Goal: Task Accomplishment & Management: Use online tool/utility

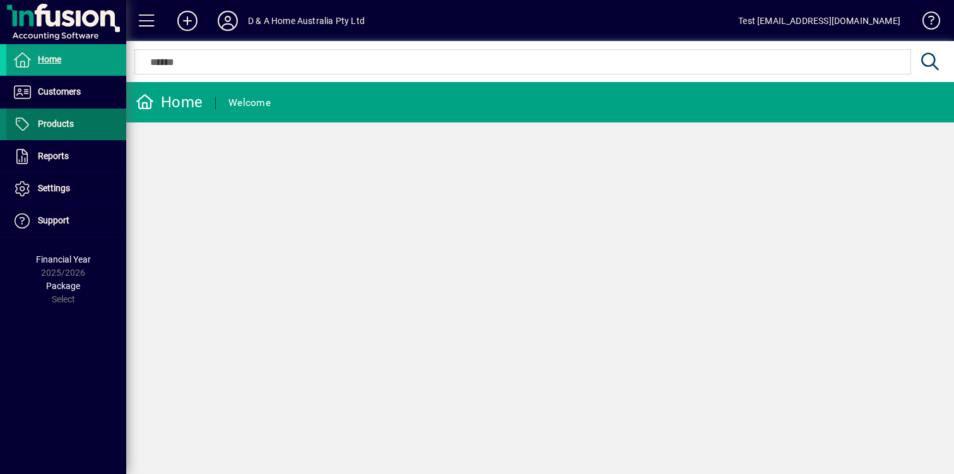
click at [74, 116] on span at bounding box center [66, 124] width 120 height 30
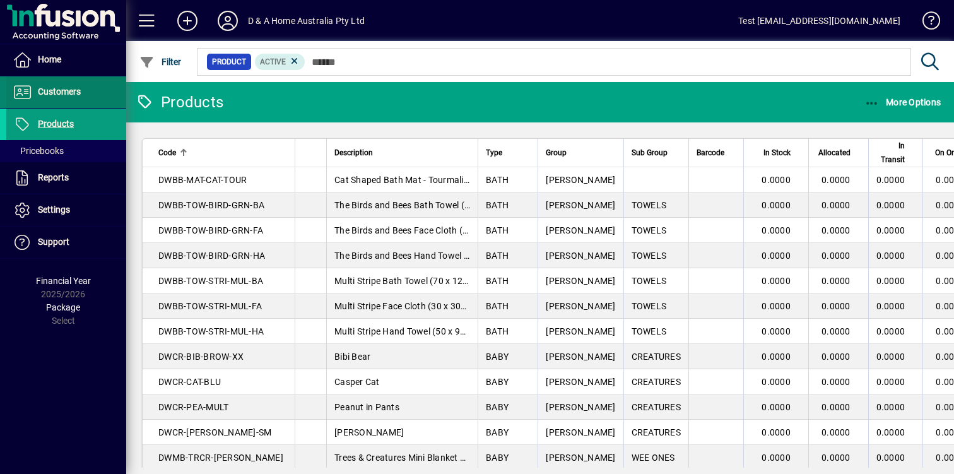
click at [66, 87] on span "Customers" at bounding box center [59, 91] width 43 height 10
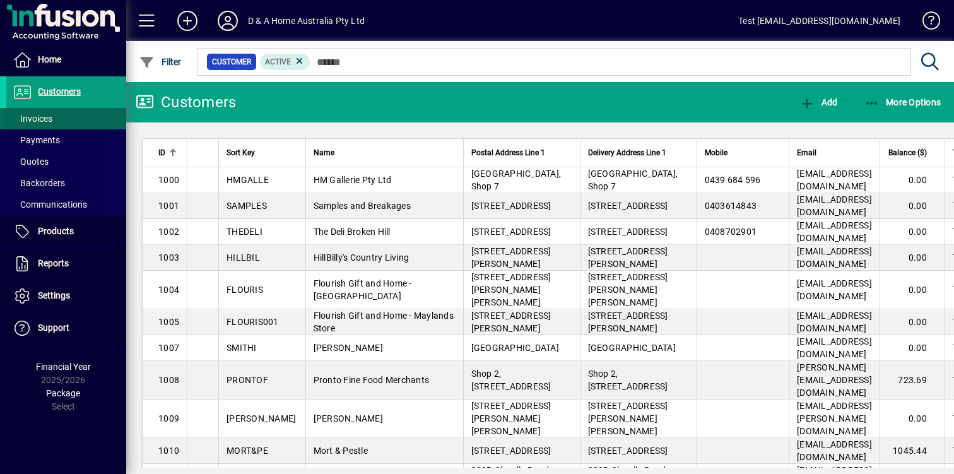
click at [68, 117] on span at bounding box center [66, 119] width 120 height 30
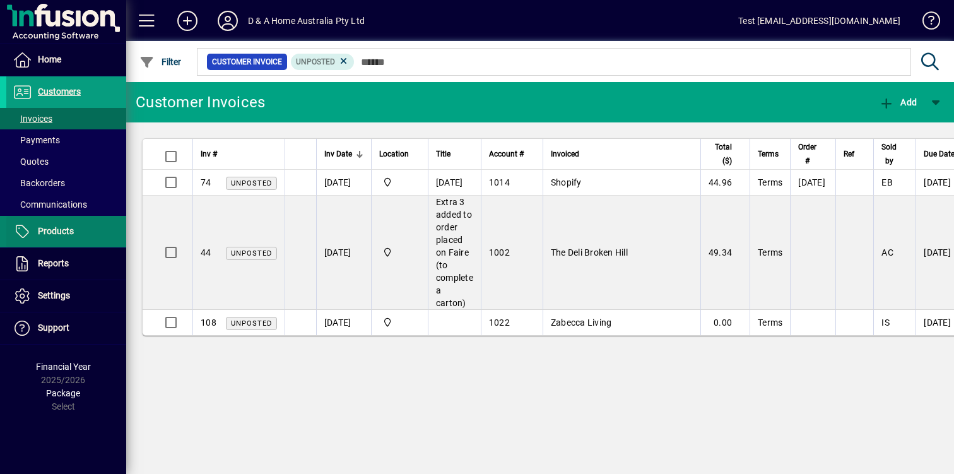
click at [64, 236] on span "Products" at bounding box center [40, 231] width 68 height 15
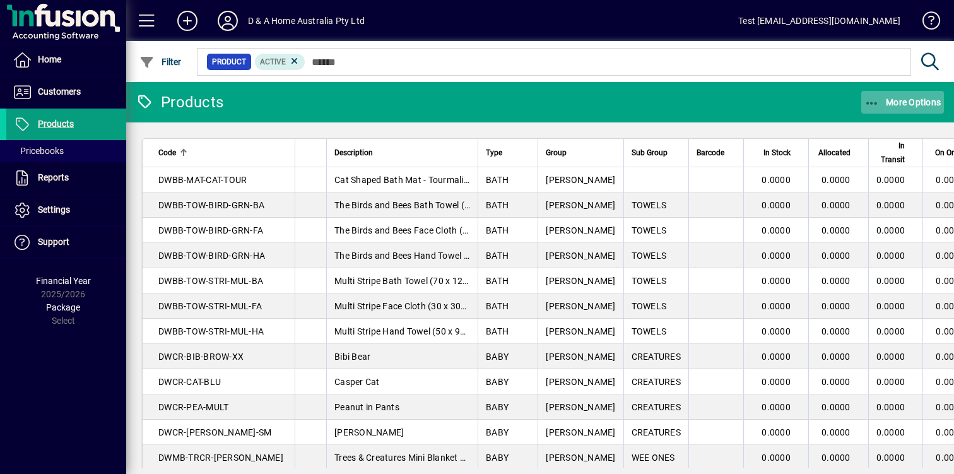
click at [890, 109] on span "button" at bounding box center [902, 102] width 83 height 30
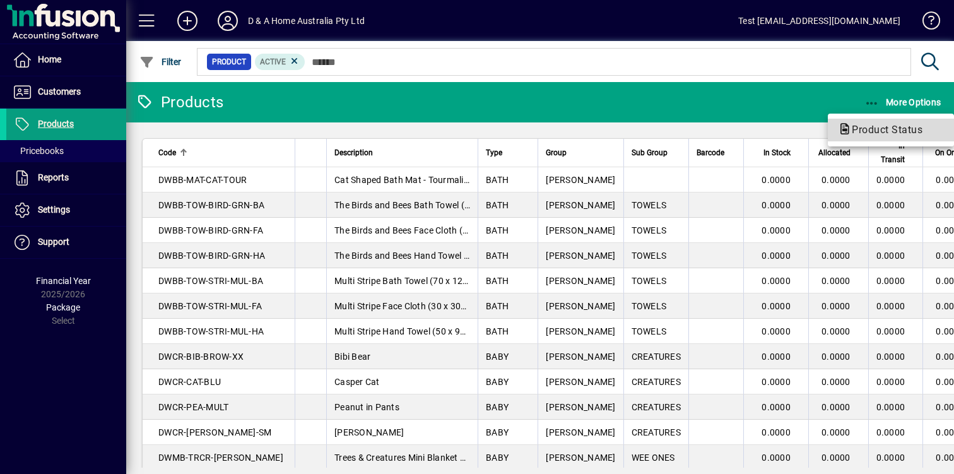
click at [872, 128] on span "Product Status" at bounding box center [883, 130] width 91 height 12
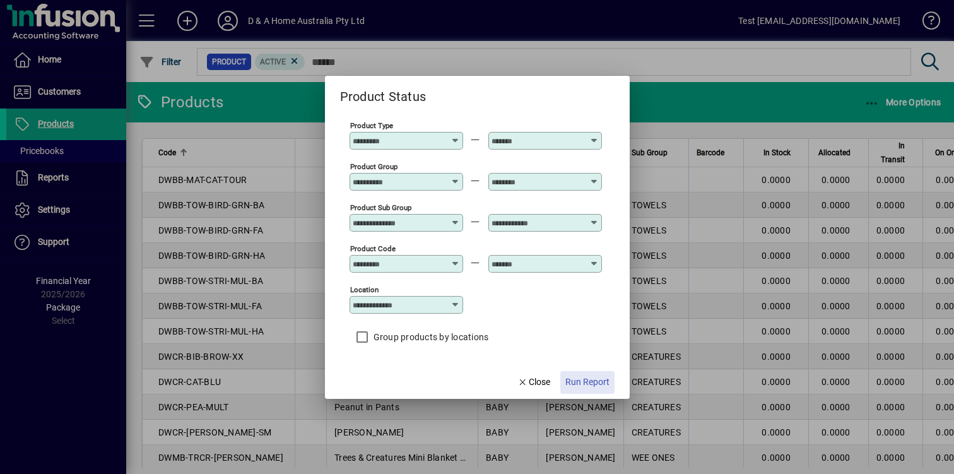
click at [598, 387] on span "Run Report" at bounding box center [587, 382] width 44 height 13
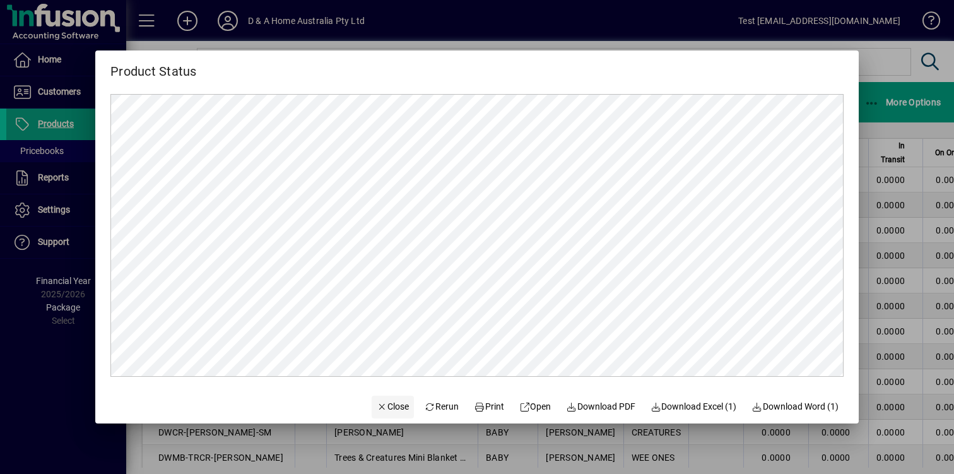
click at [394, 405] on span "Close" at bounding box center [393, 406] width 33 height 13
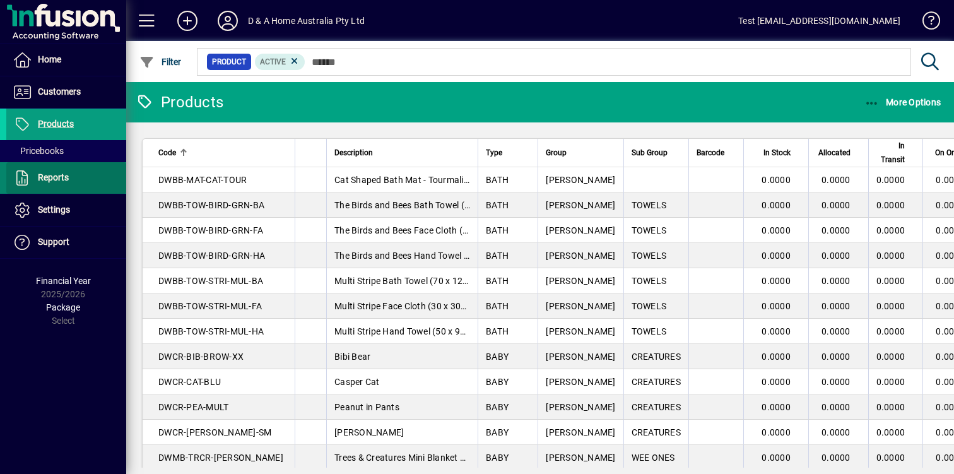
click at [77, 180] on span at bounding box center [66, 178] width 120 height 30
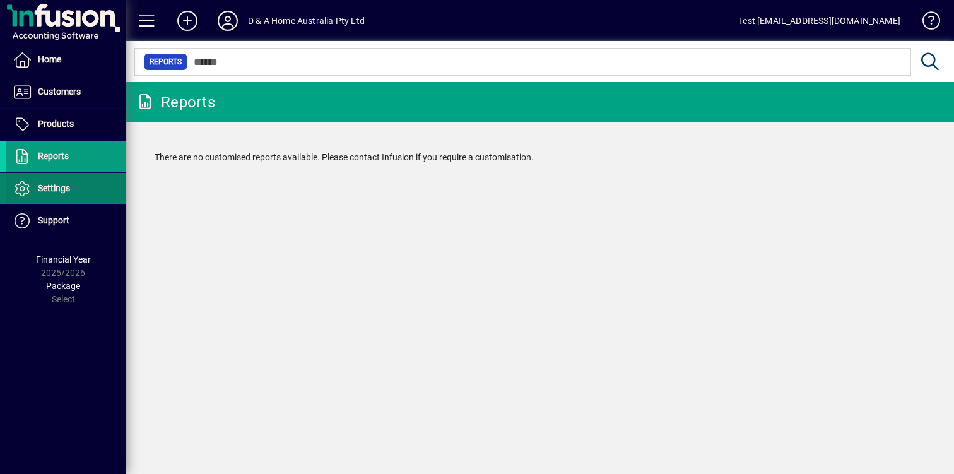
click at [100, 186] on span at bounding box center [66, 189] width 120 height 30
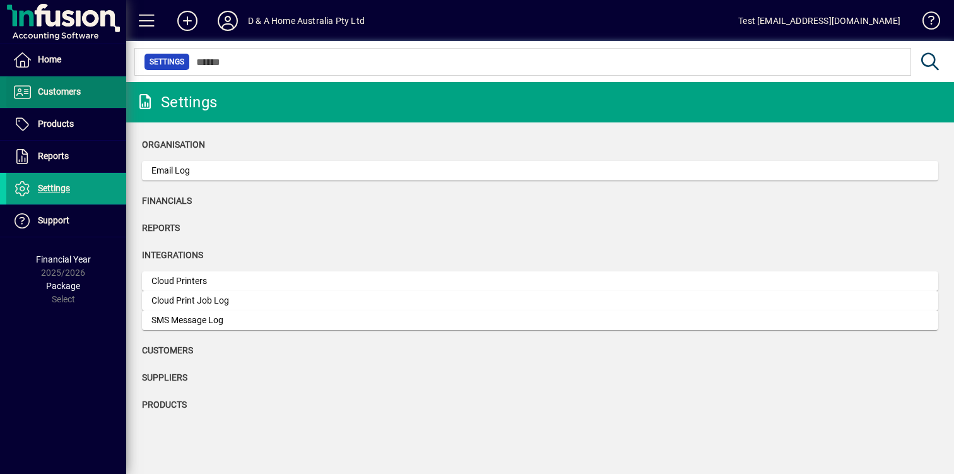
click at [92, 93] on span at bounding box center [66, 92] width 120 height 30
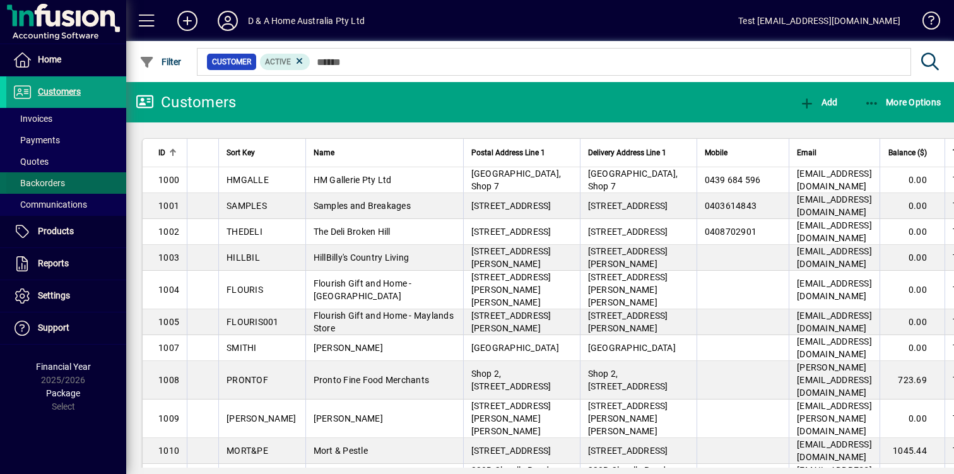
click at [77, 186] on span at bounding box center [66, 183] width 120 height 30
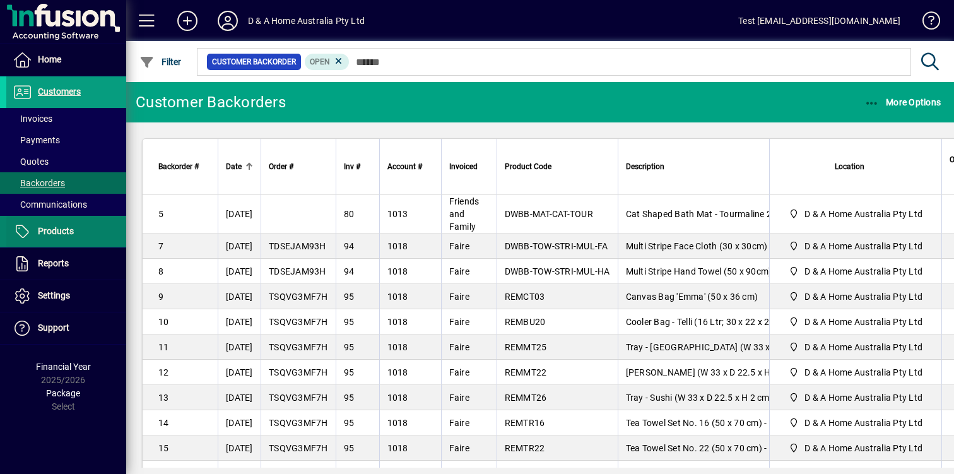
click at [73, 228] on span at bounding box center [66, 231] width 120 height 30
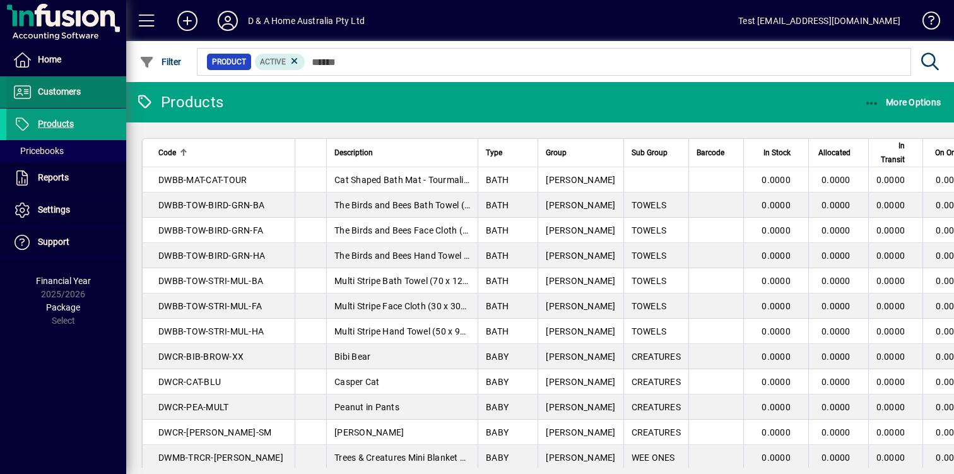
click at [102, 93] on span at bounding box center [66, 92] width 120 height 30
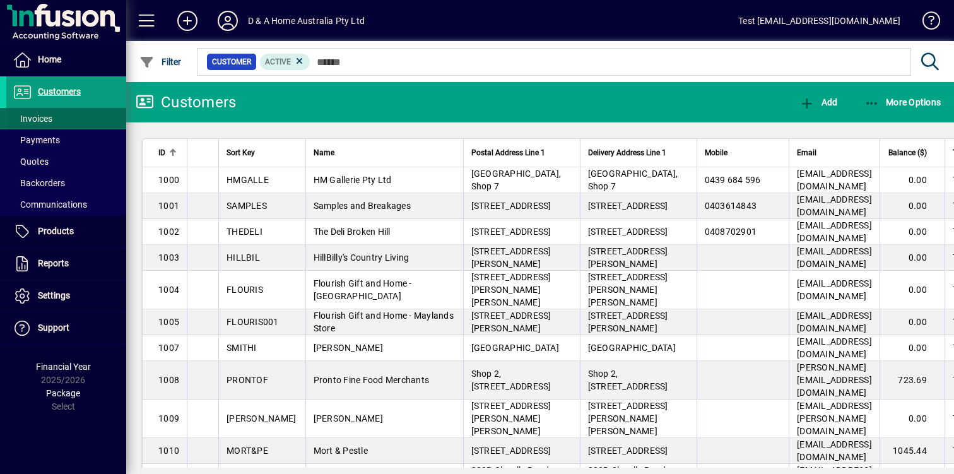
click at [85, 109] on span at bounding box center [66, 119] width 120 height 30
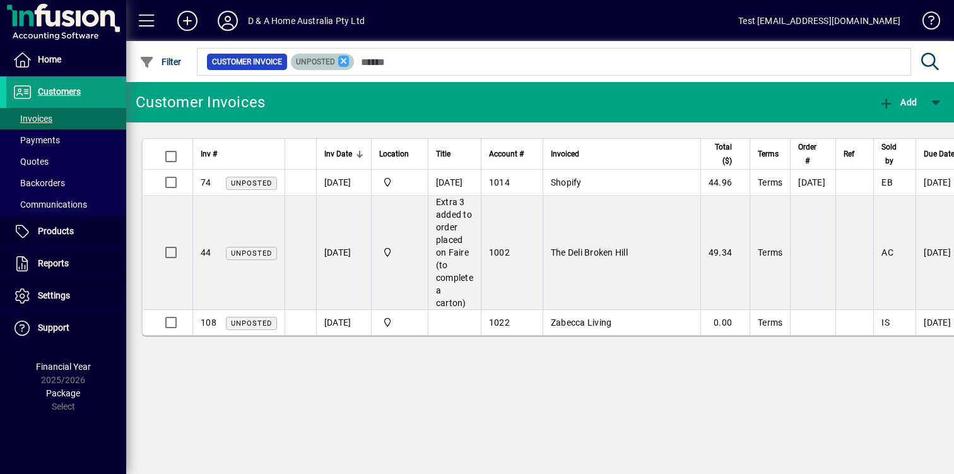
click at [345, 58] on icon at bounding box center [343, 61] width 11 height 11
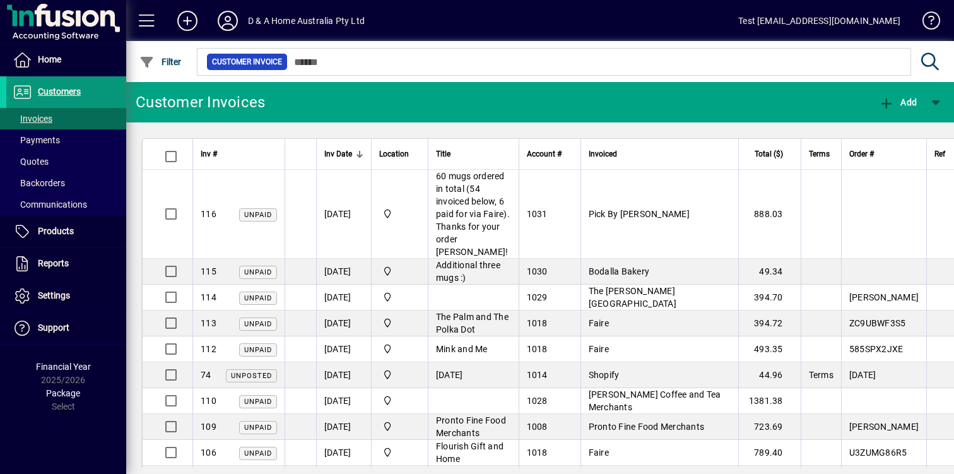
click at [52, 97] on span "Customers" at bounding box center [43, 92] width 74 height 15
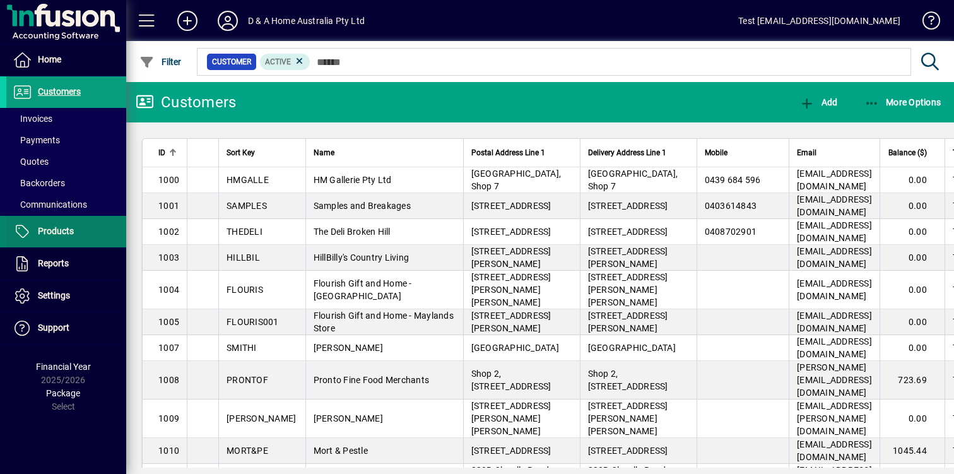
click at [54, 232] on span "Products" at bounding box center [56, 231] width 36 height 10
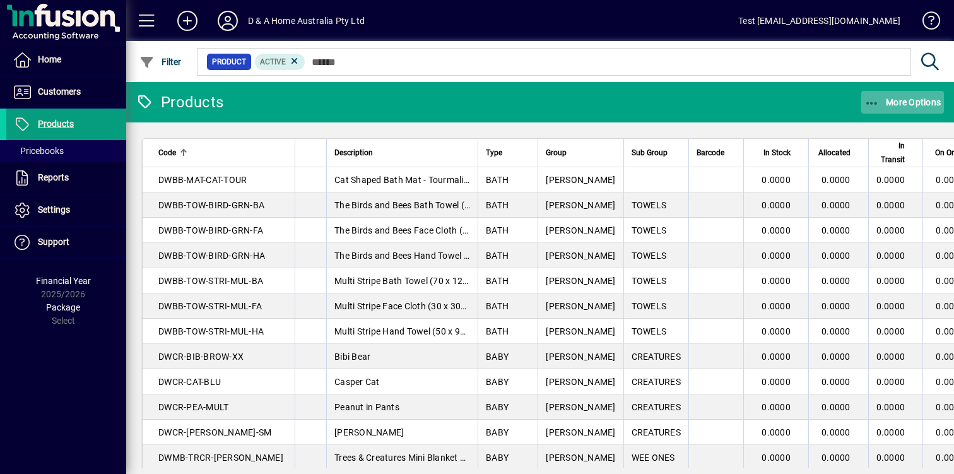
click at [877, 102] on icon "button" at bounding box center [873, 103] width 16 height 13
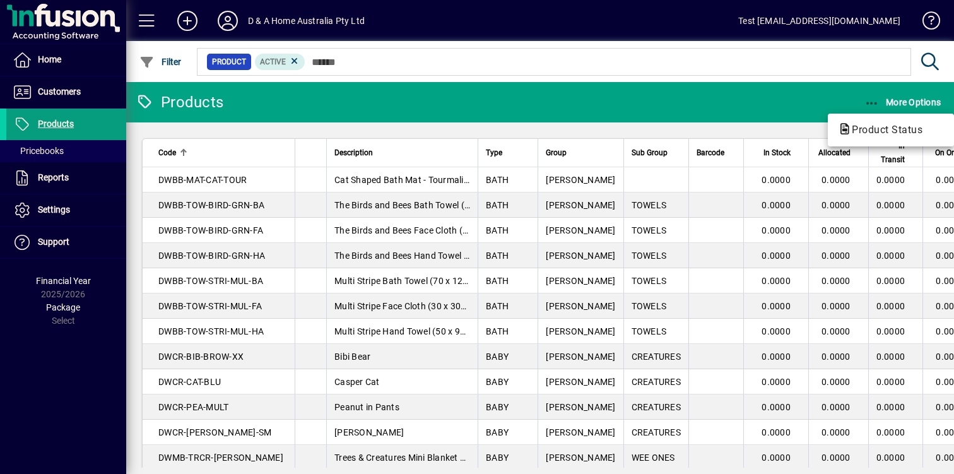
click at [809, 96] on div at bounding box center [477, 237] width 954 height 474
click at [240, 13] on span at bounding box center [228, 21] width 40 height 30
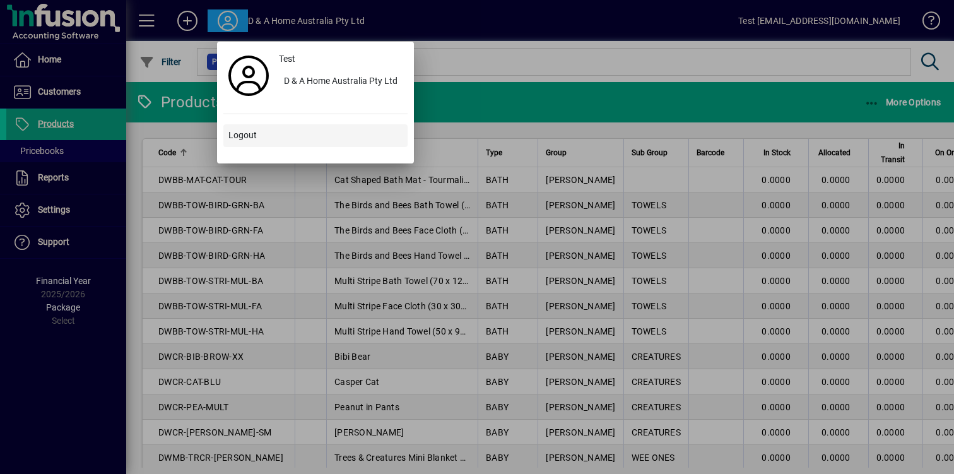
click at [251, 146] on span at bounding box center [315, 136] width 184 height 30
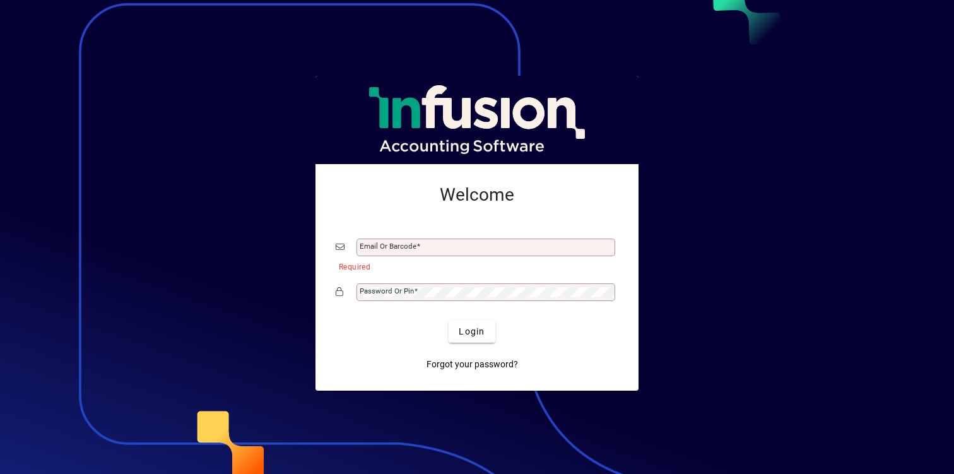
type input "**********"
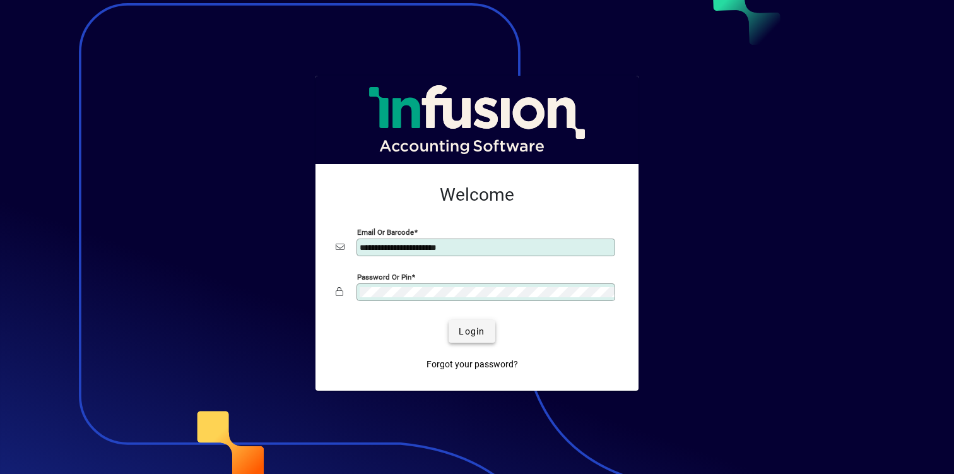
click at [475, 324] on span "submit" at bounding box center [472, 331] width 46 height 30
